Goal: Information Seeking & Learning: Find contact information

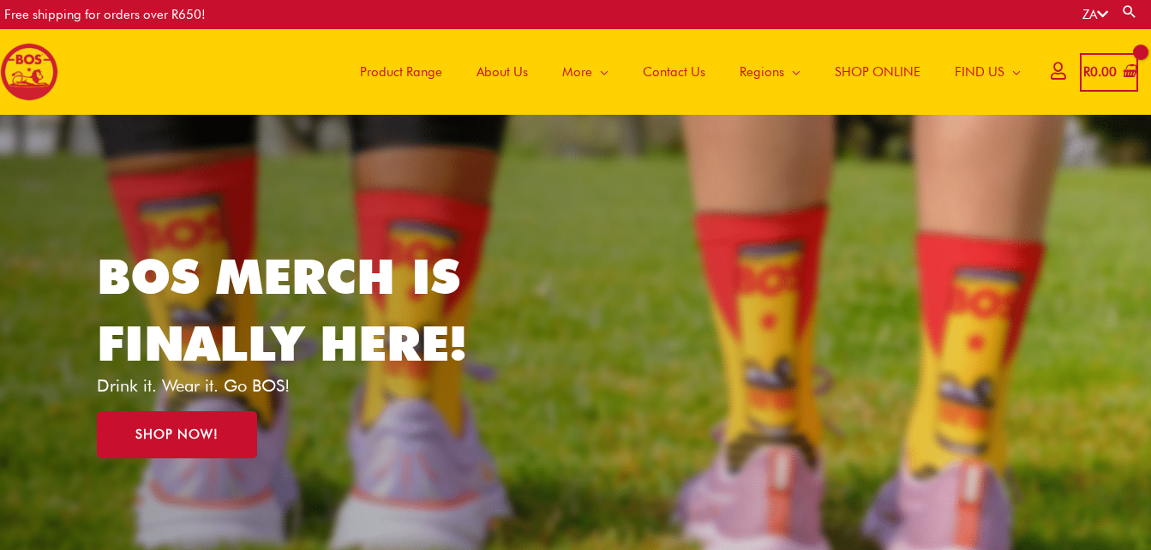
click at [651, 65] on span "Contact Us" at bounding box center [674, 71] width 63 height 51
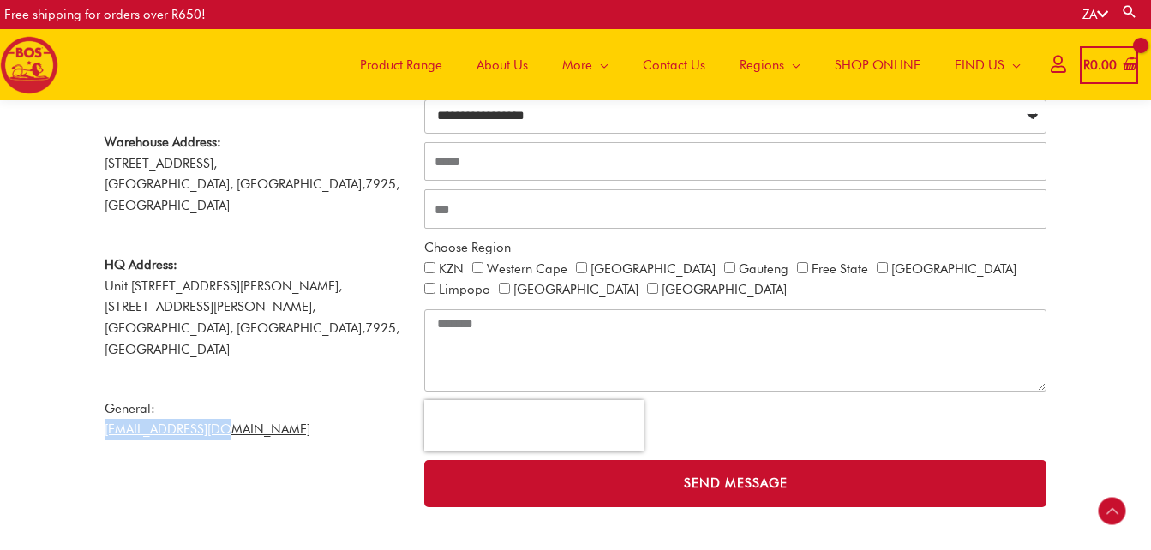
drag, startPoint x: 238, startPoint y: 386, endPoint x: 105, endPoint y: 386, distance: 133.7
click at [105, 399] on p "General: info@bosbrands.com" at bounding box center [256, 420] width 303 height 43
copy link "[EMAIL_ADDRESS][DOMAIN_NAME]"
